Goal: Subscribe to service/newsletter: Subscribe to service/newsletter

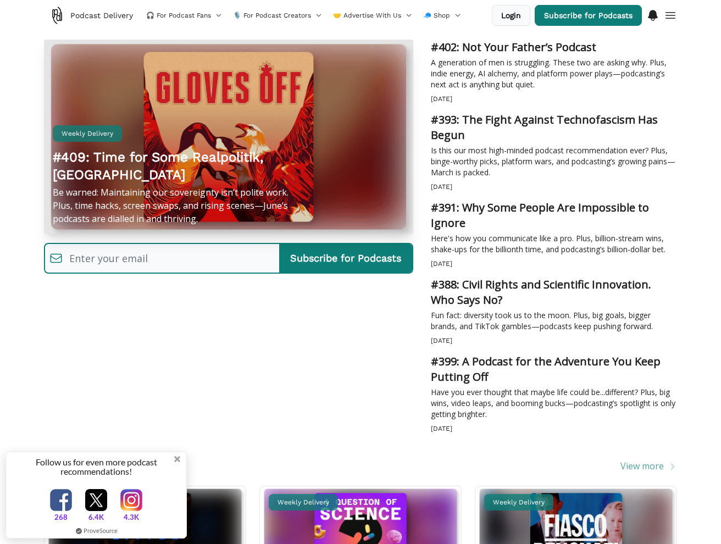
click at [173, 273] on div "Subscribe for Podcasts" at bounding box center [228, 258] width 369 height 31
click at [181, 264] on input "email" at bounding box center [171, 258] width 217 height 24
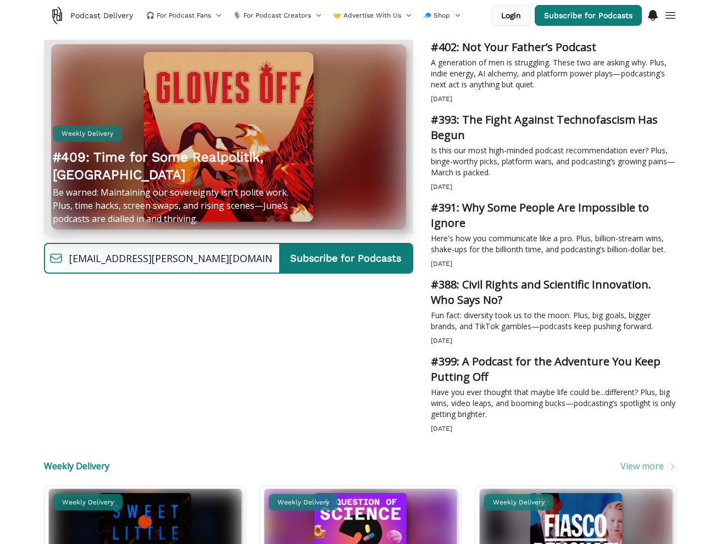
type input "marina.hanna@gmail.com"
click at [324, 275] on div "b1c174fc-cb8f-4712-b4cf-e1e9a4af9e18 Oops, something went wrong. Subscribed! Yo…" at bounding box center [228, 258] width 369 height 48
click at [324, 261] on input "Subscribe for Podcasts" at bounding box center [345, 258] width 133 height 29
type input "Subscribe for Podcasts"
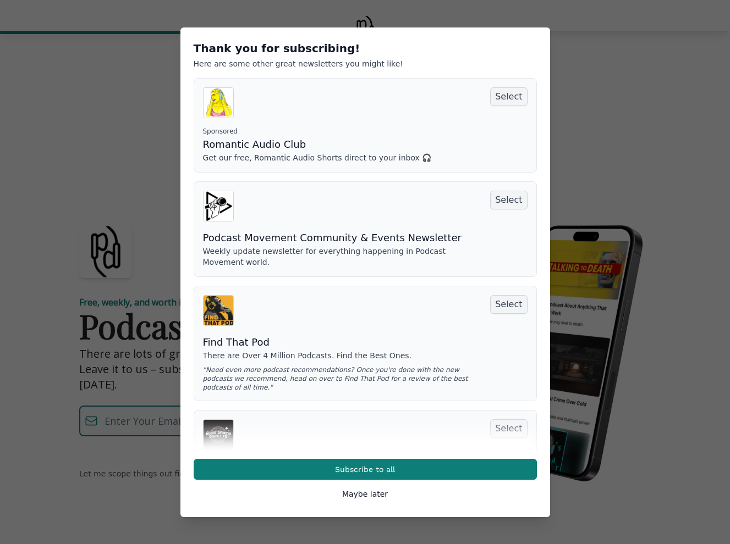
click at [367, 491] on button "Maybe later" at bounding box center [365, 494] width 46 height 11
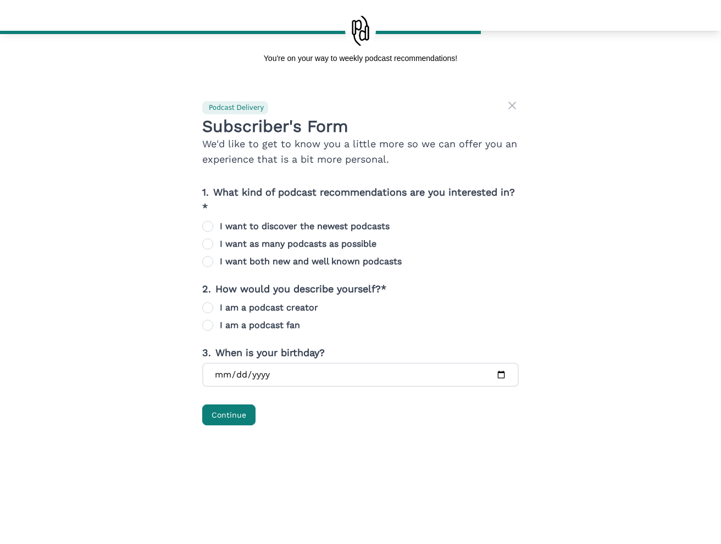
click at [209, 228] on input "I want to discover the newest podcasts" at bounding box center [207, 226] width 11 height 11
radio input "true"
click at [211, 308] on input "I am a podcast creator" at bounding box center [207, 307] width 11 height 11
radio input "true"
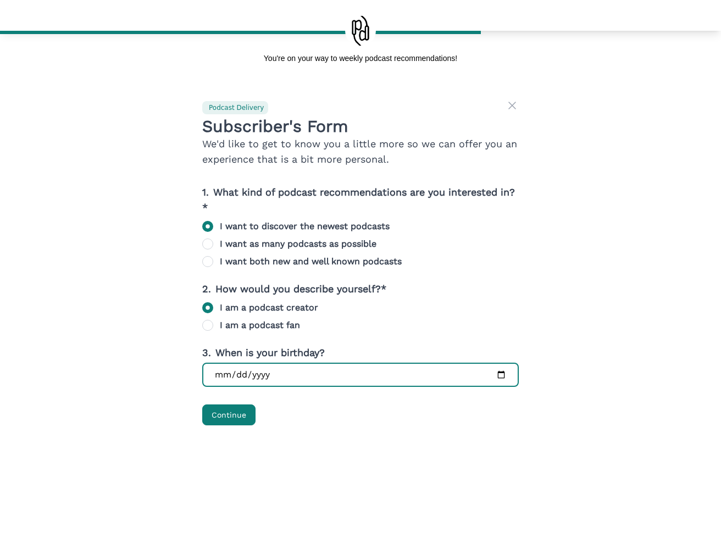
click at [346, 376] on input "date" at bounding box center [360, 375] width 317 height 24
type input "1980-05-07"
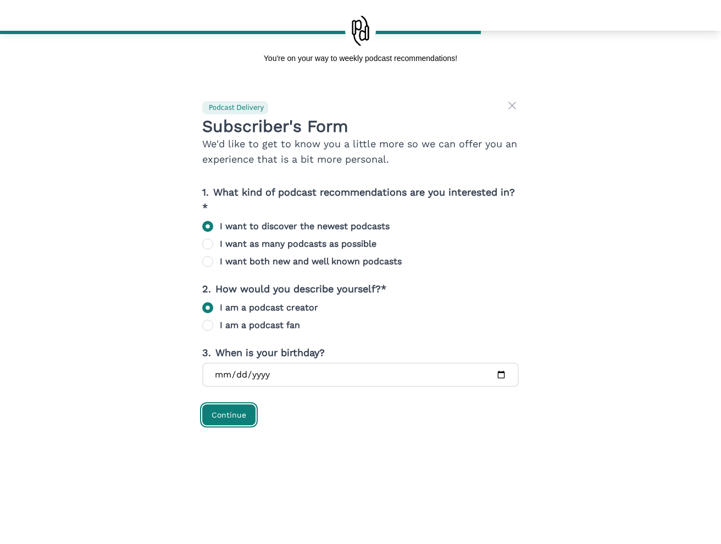
click at [245, 413] on button "Continue" at bounding box center [228, 415] width 53 height 21
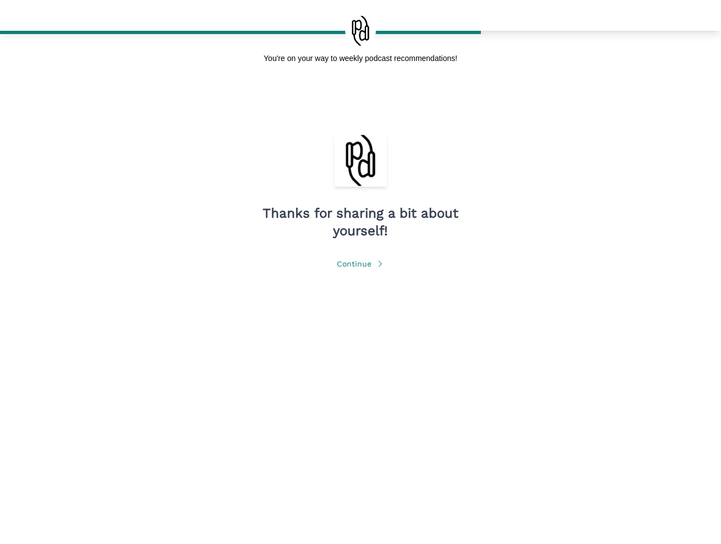
click at [364, 268] on span "Continue" at bounding box center [361, 263] width 48 height 11
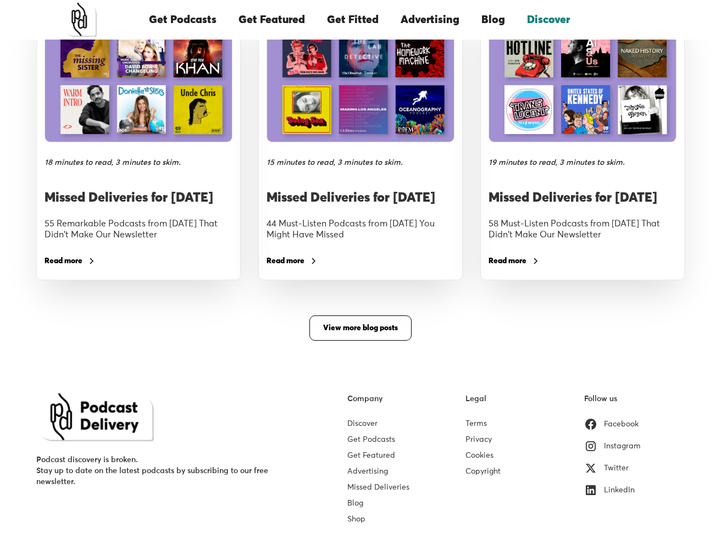
scroll to position [1900, 0]
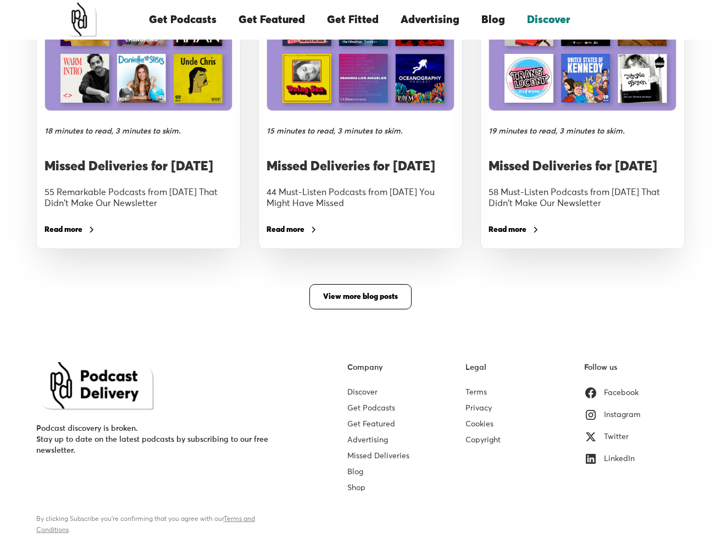
click at [288, 22] on link "Get Featured" at bounding box center [272, 19] width 89 height 37
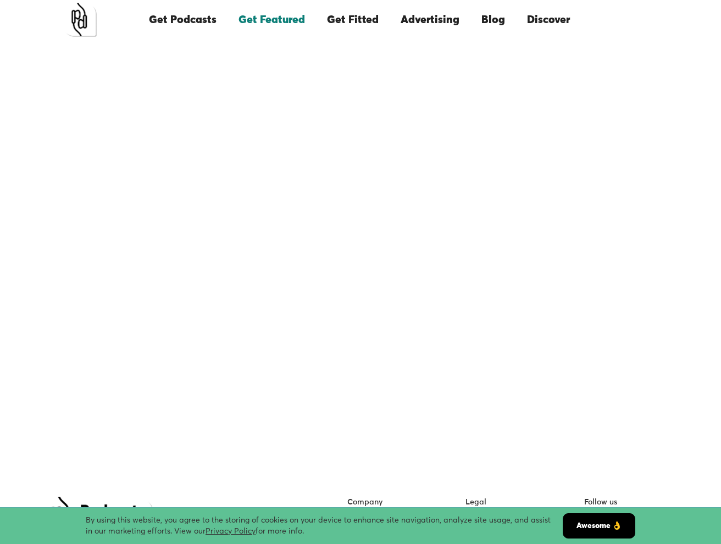
click at [209, 20] on link "Get Podcasts" at bounding box center [183, 19] width 90 height 37
